Goal: Find specific page/section: Find specific page/section

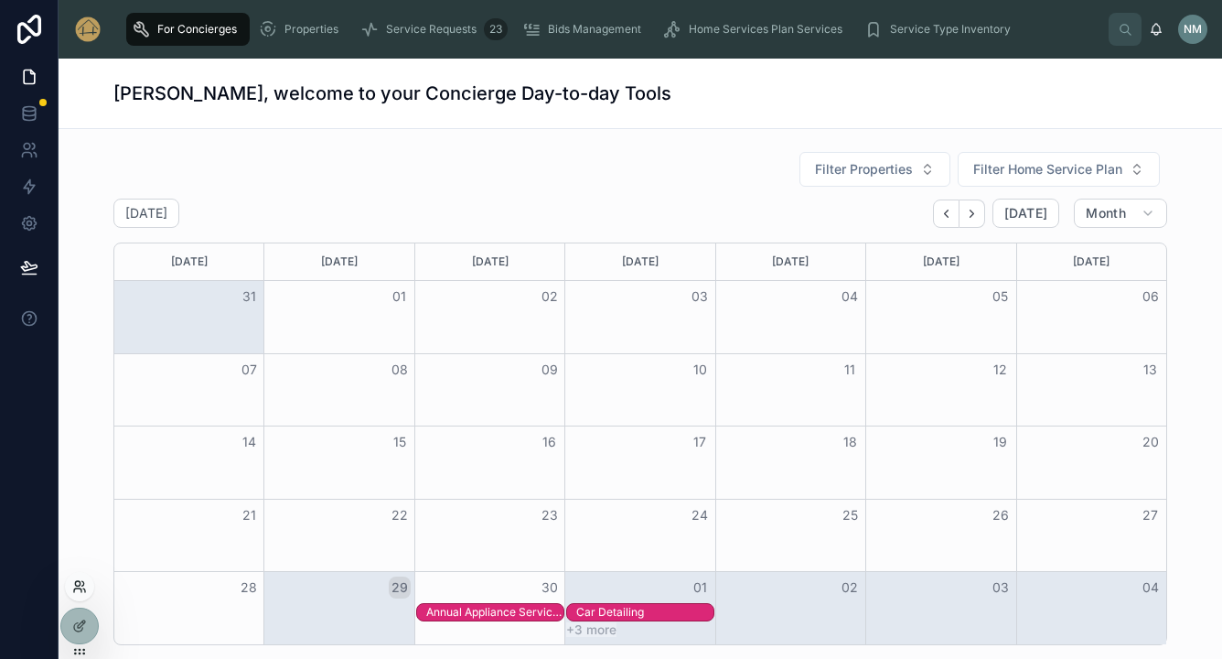
click at [80, 589] on icon at bounding box center [79, 586] width 15 height 15
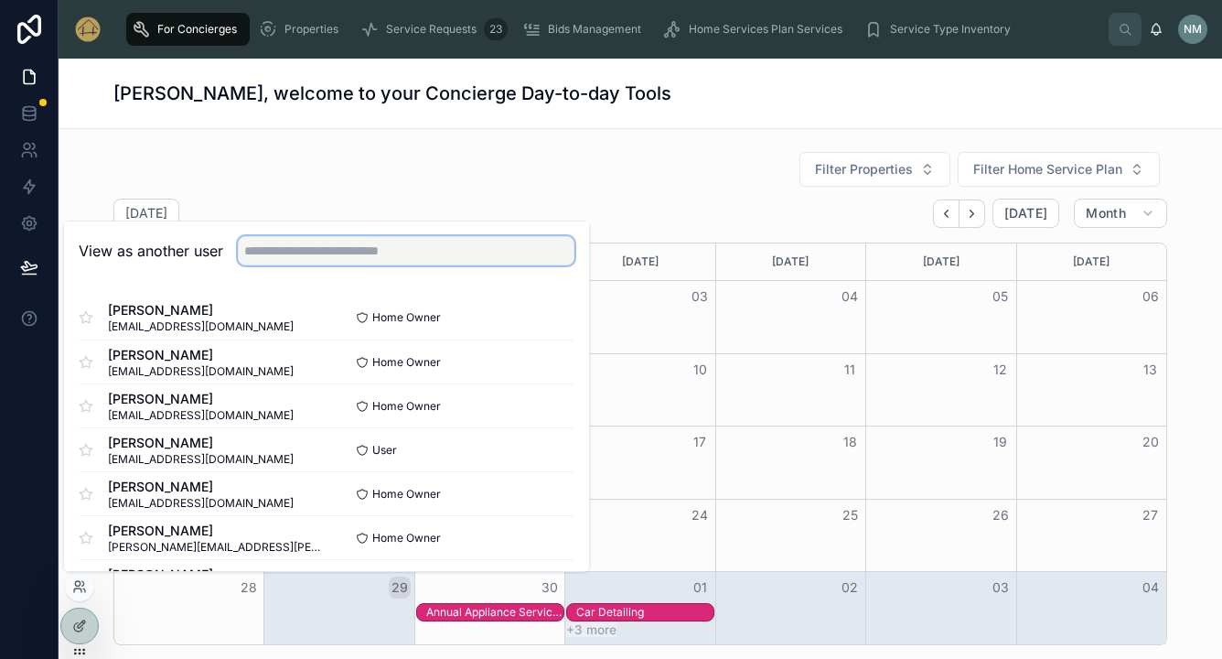
click at [304, 249] on input "text" at bounding box center [406, 250] width 337 height 29
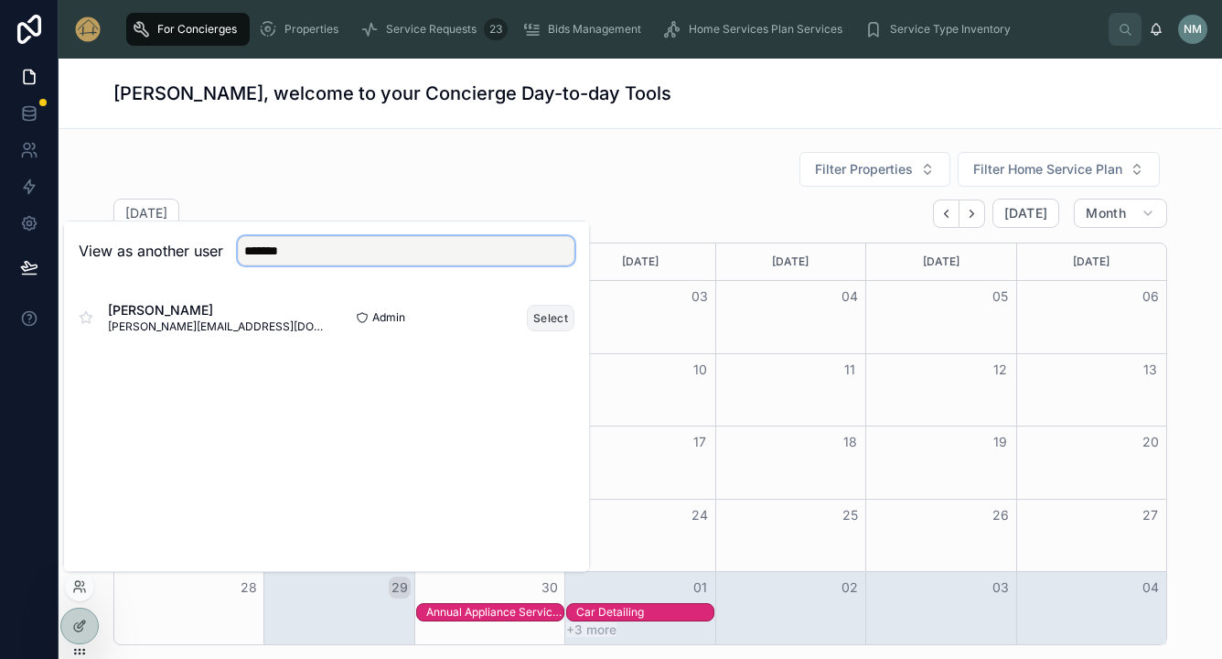
type input "*******"
click at [559, 318] on button "Select" at bounding box center [551, 318] width 48 height 27
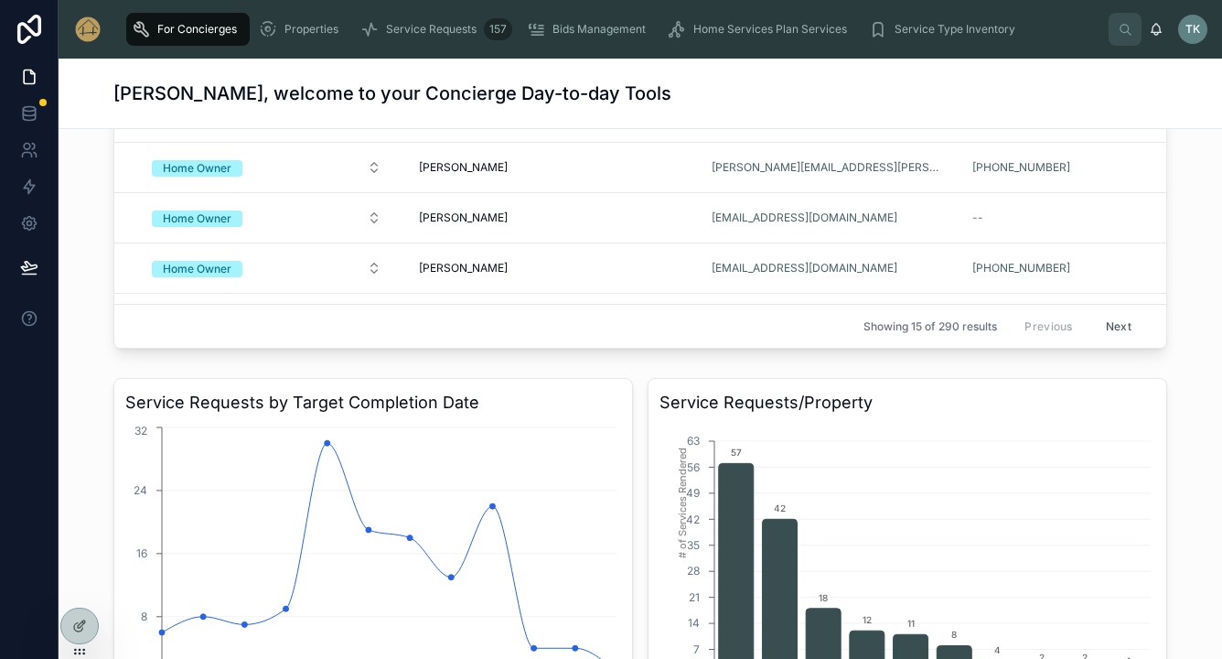
scroll to position [1872, 0]
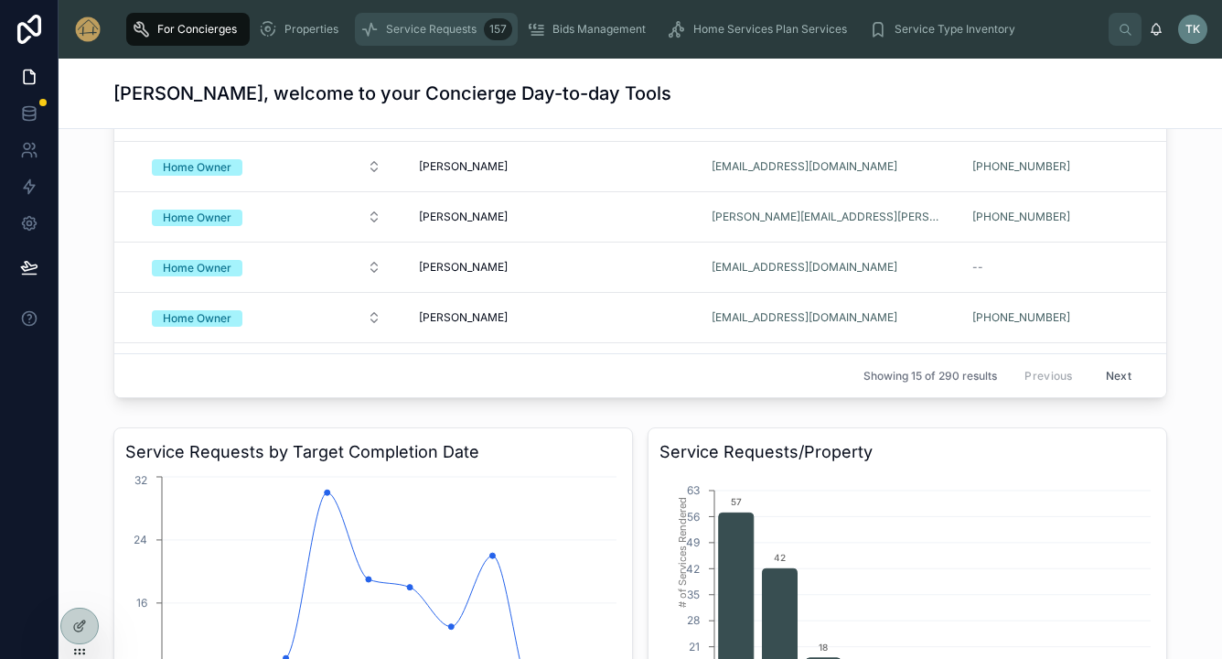
click at [439, 24] on span "Service Requests" at bounding box center [431, 29] width 91 height 15
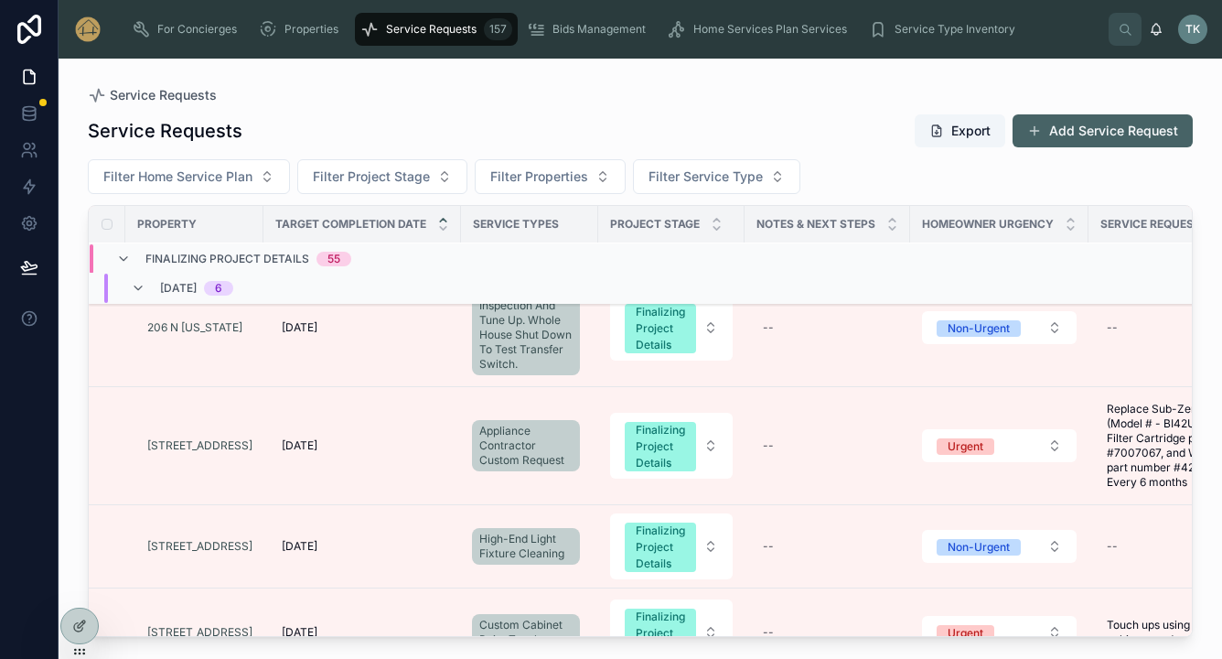
scroll to position [75, 0]
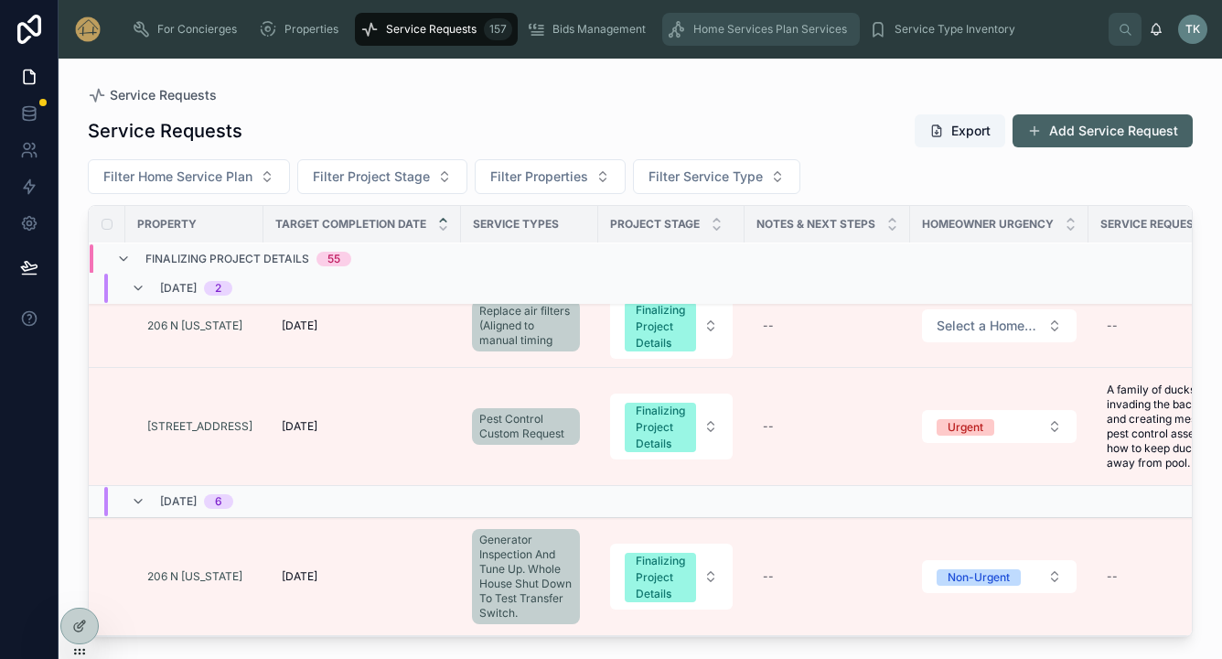
click at [710, 36] on span "Home Services Plan Services" at bounding box center [770, 29] width 154 height 15
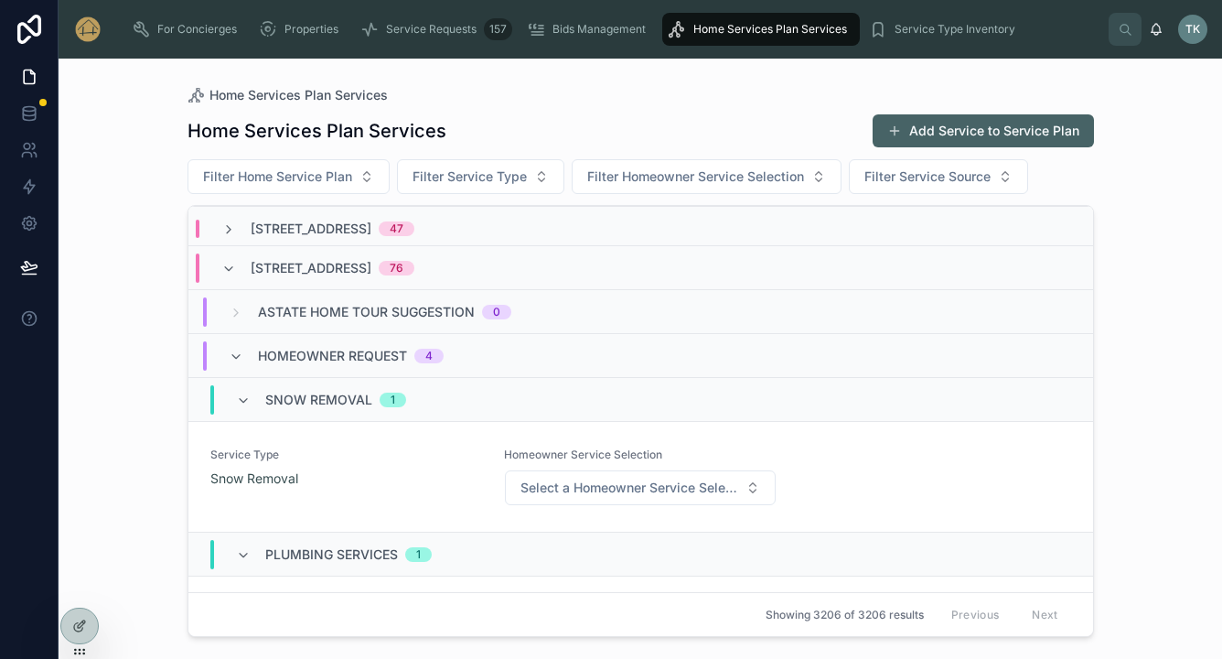
scroll to position [60, 0]
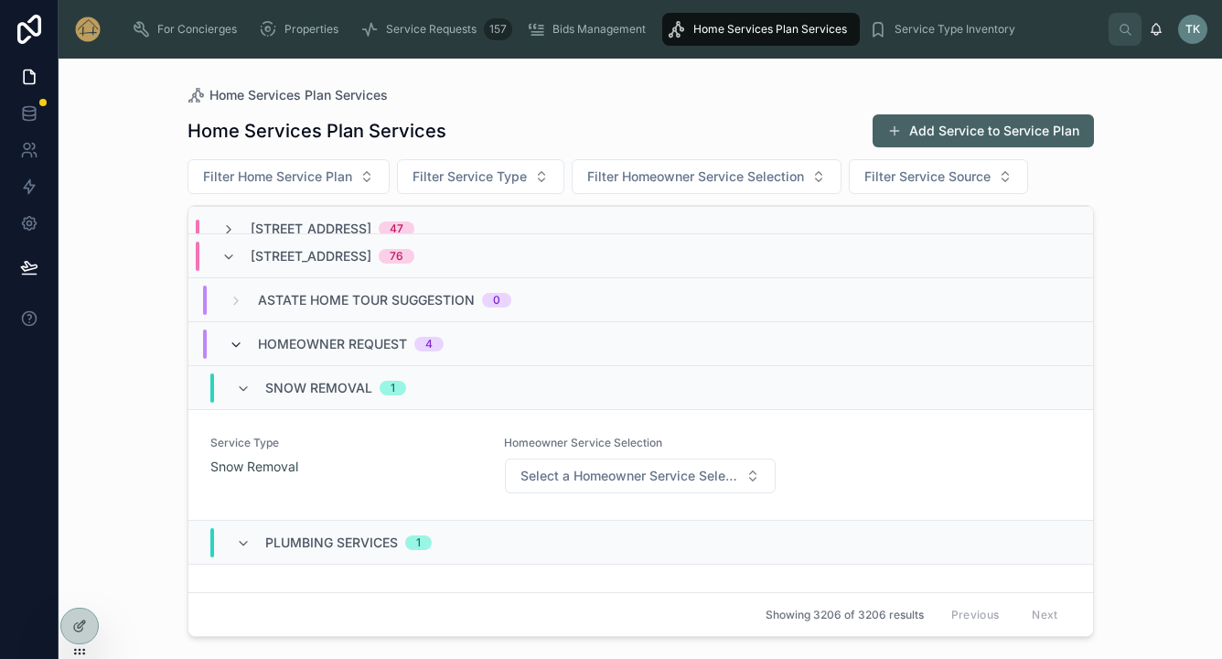
click at [234, 345] on icon at bounding box center [236, 345] width 15 height 15
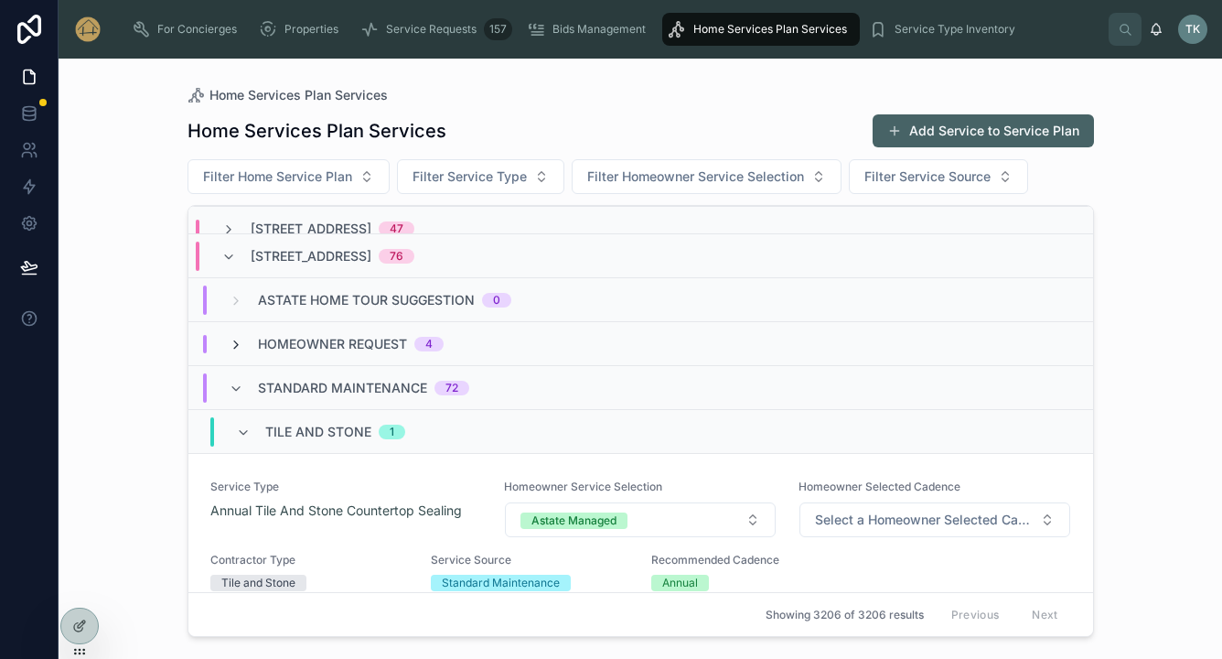
click at [238, 343] on icon at bounding box center [236, 345] width 15 height 15
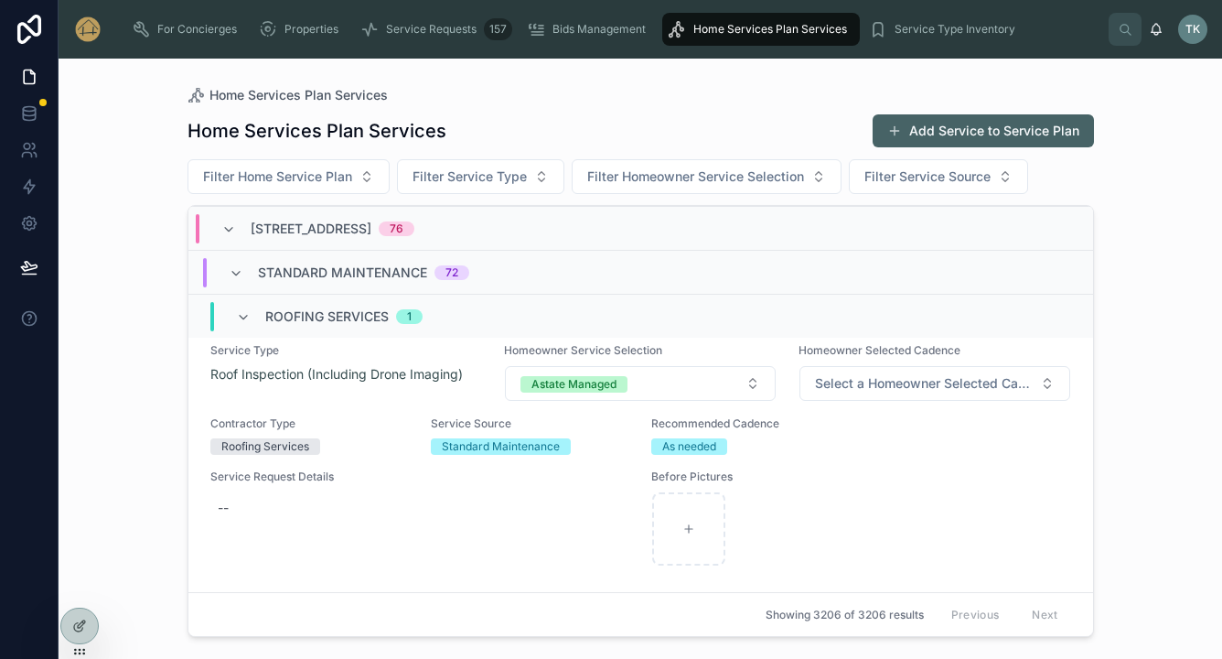
scroll to position [1461, 0]
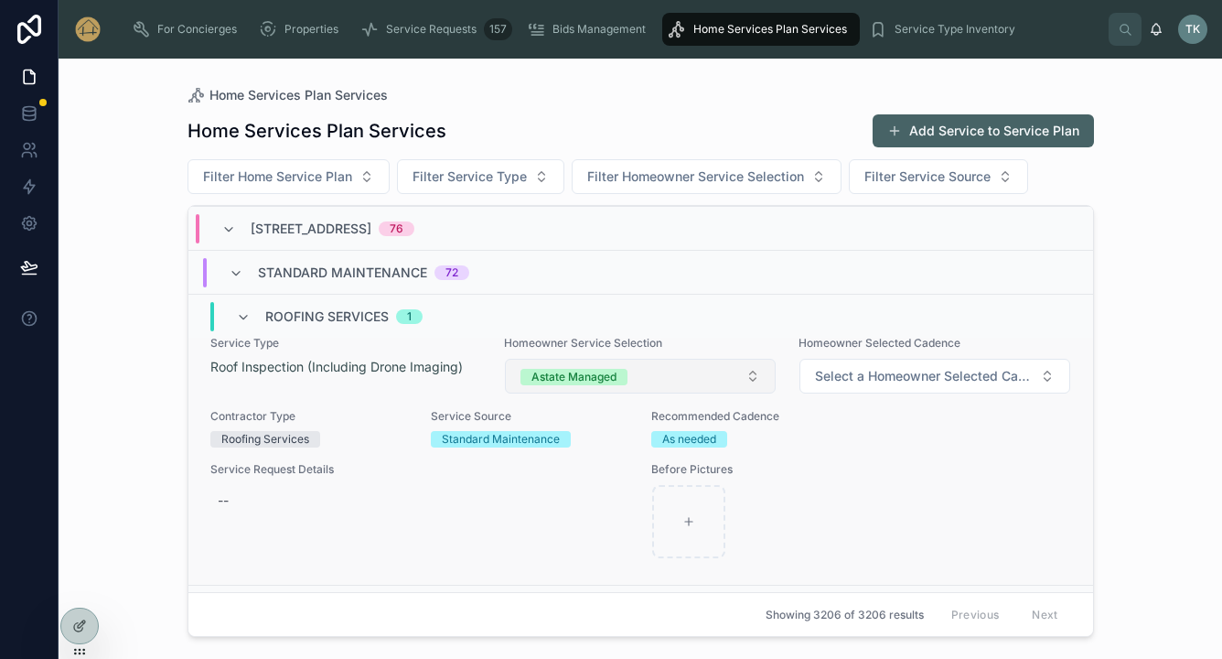
click at [758, 370] on button "Astate Managed" at bounding box center [640, 376] width 271 height 35
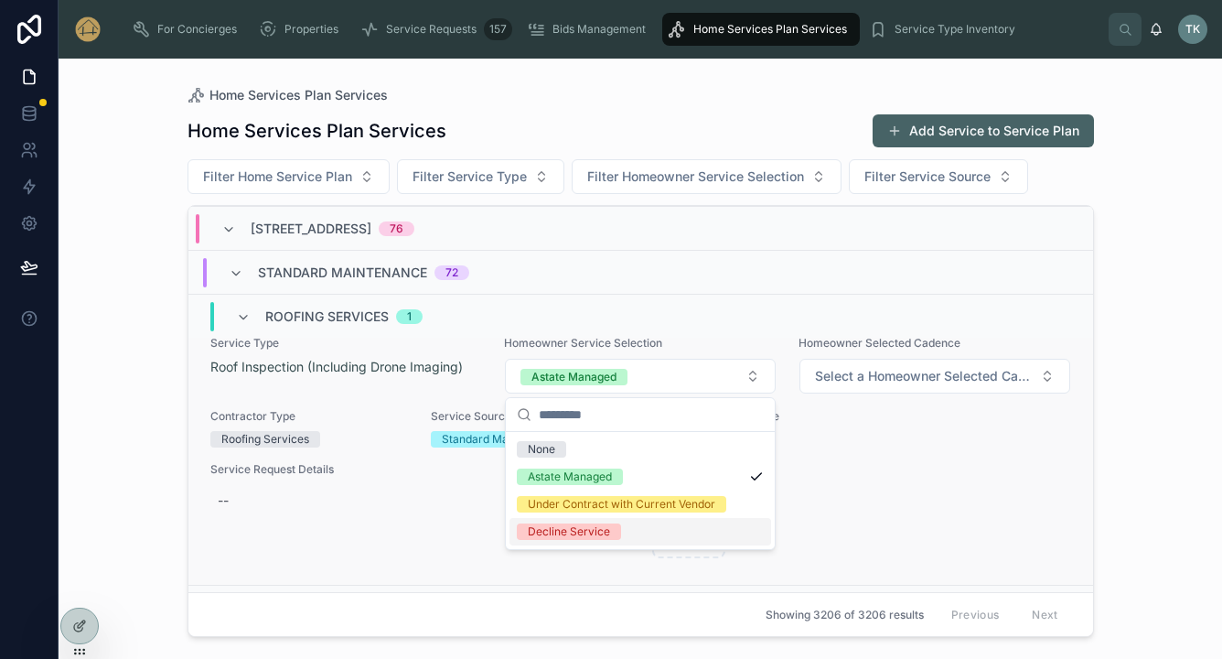
click at [941, 490] on div at bounding box center [861, 521] width 418 height 73
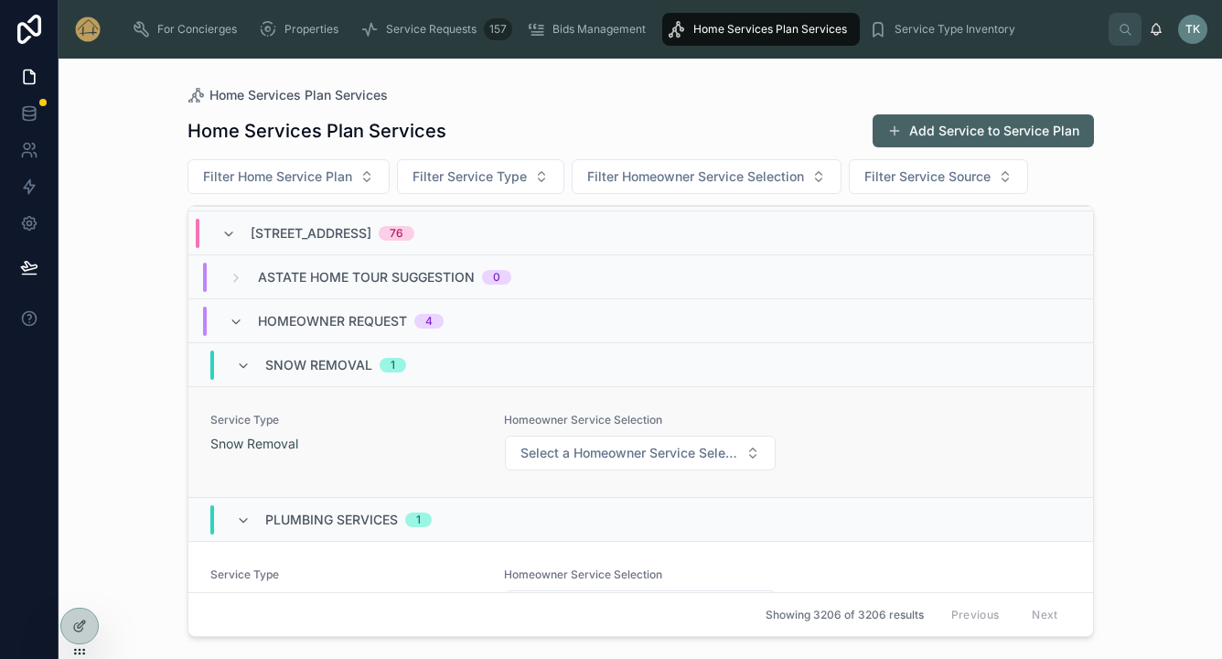
scroll to position [143, 0]
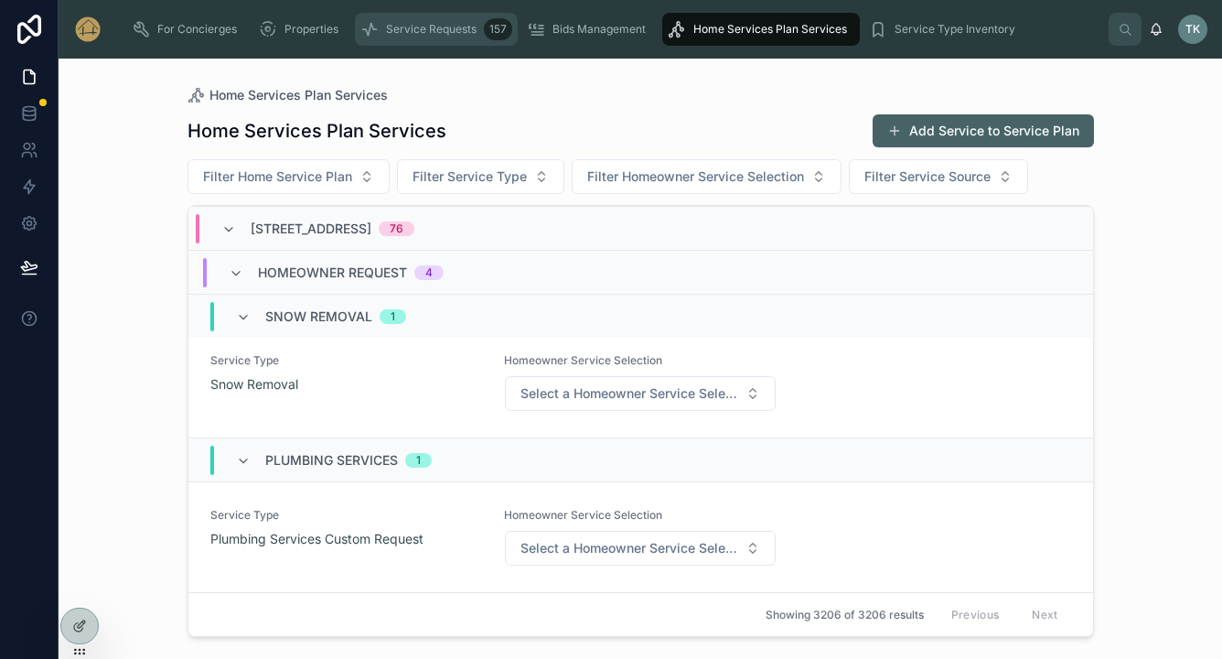
click at [437, 34] on span "Service Requests" at bounding box center [431, 29] width 91 height 15
